Goal: Navigation & Orientation: Find specific page/section

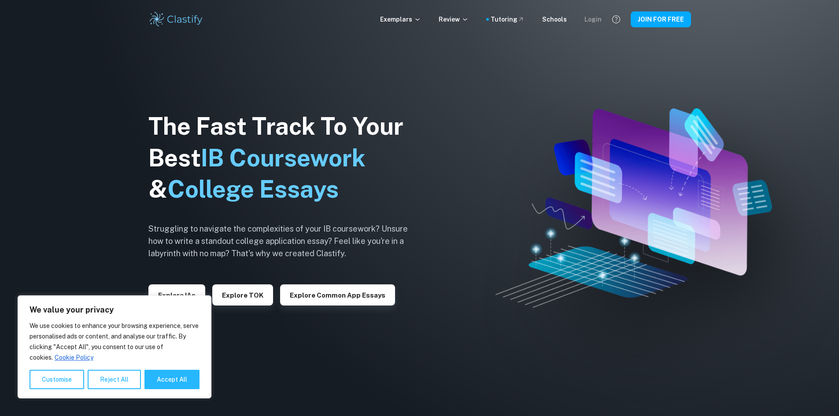
click at [595, 24] on div "Login" at bounding box center [593, 20] width 17 height 10
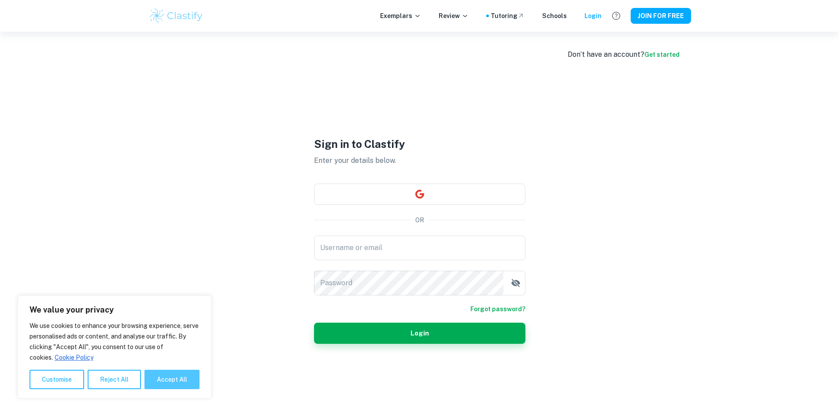
click at [175, 378] on button "Accept All" at bounding box center [172, 379] width 55 height 19
checkbox input "true"
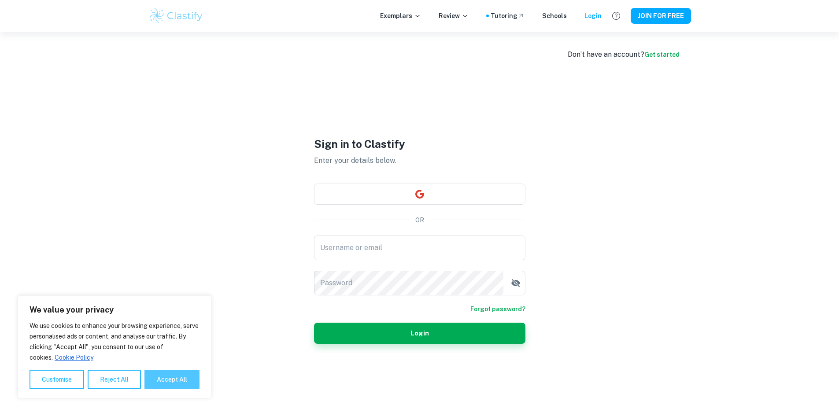
checkbox input "true"
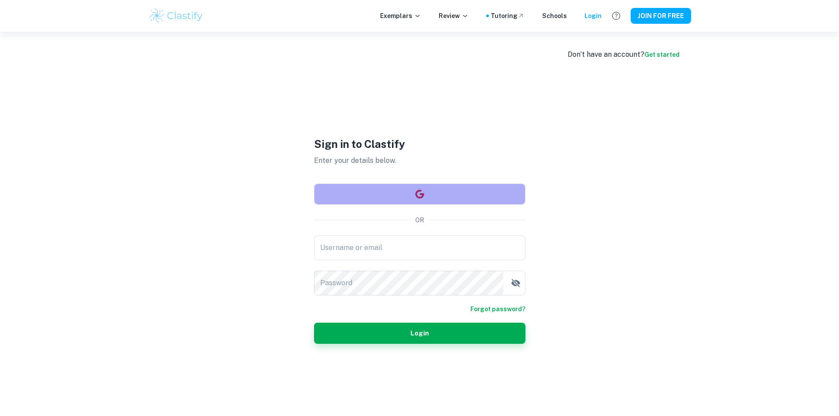
click at [397, 200] on button "button" at bounding box center [420, 194] width 212 height 21
